Goal: Task Accomplishment & Management: Manage account settings

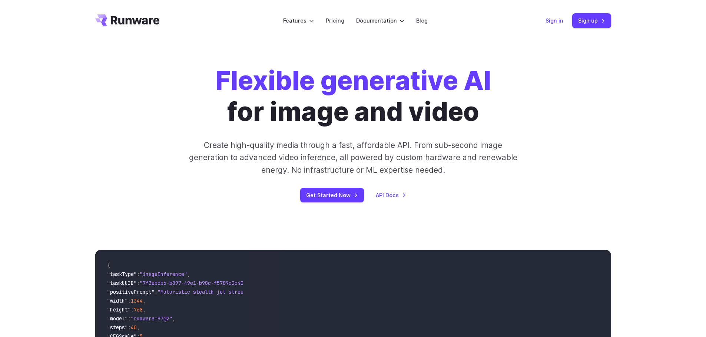
click at [550, 19] on link "Sign in" at bounding box center [554, 20] width 18 height 9
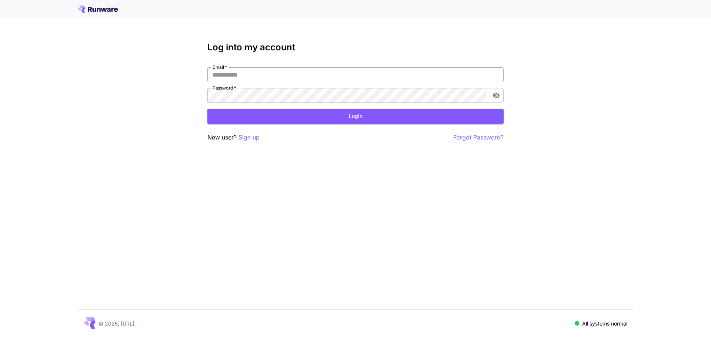
click at [322, 73] on input "Email   *" at bounding box center [355, 74] width 296 height 15
type input "**********"
click button "Login" at bounding box center [355, 116] width 296 height 15
